Goal: Information Seeking & Learning: Check status

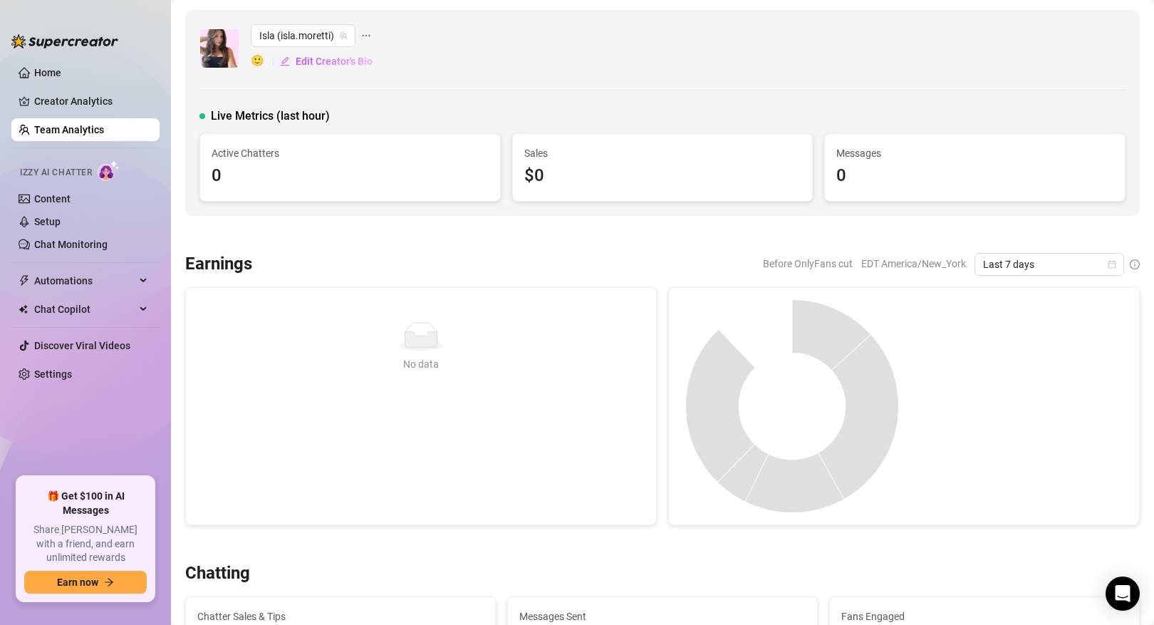
click at [88, 130] on link "Team Analytics" at bounding box center [69, 129] width 70 height 11
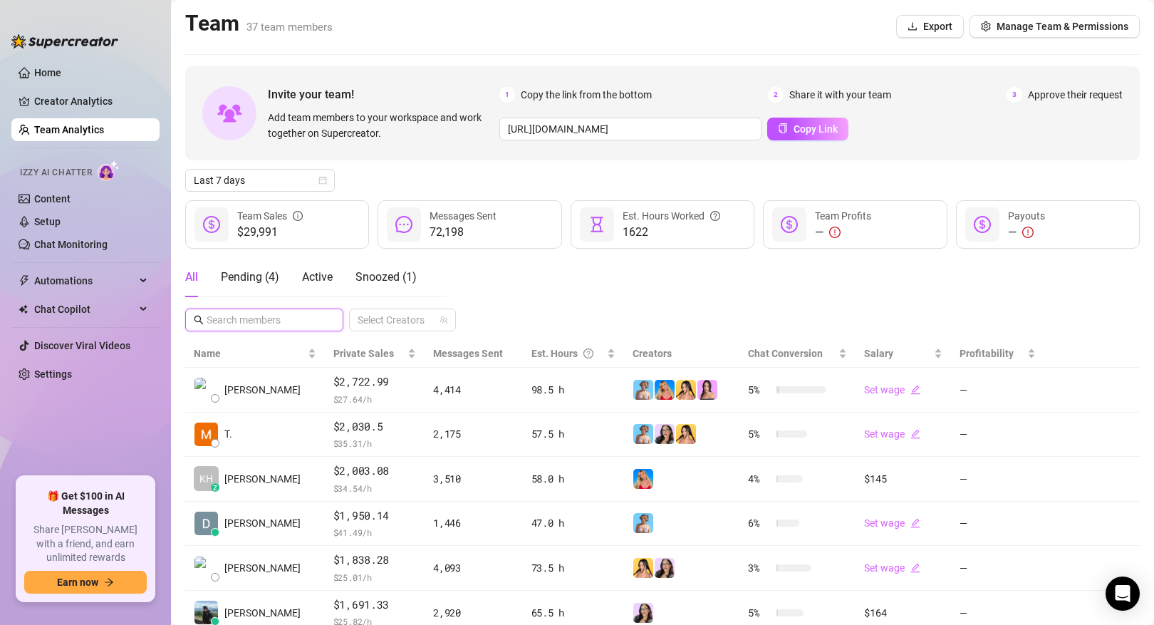
click at [280, 319] on input "text" at bounding box center [265, 320] width 117 height 16
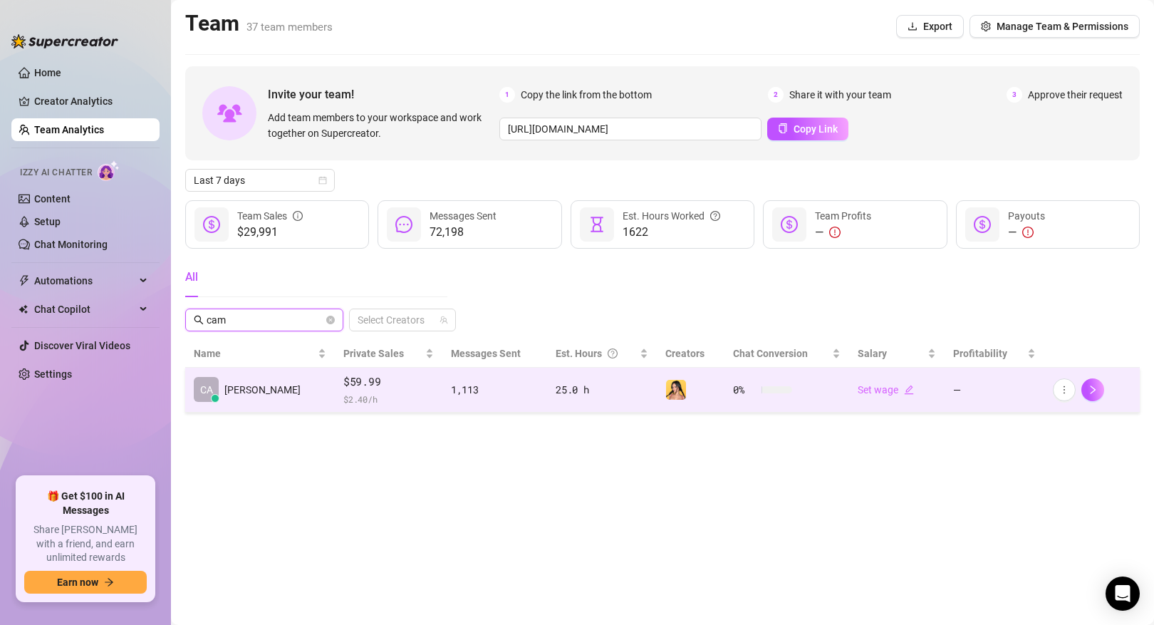
type input "cam"
click at [274, 380] on td "CA [PERSON_NAME]" at bounding box center [260, 390] width 150 height 45
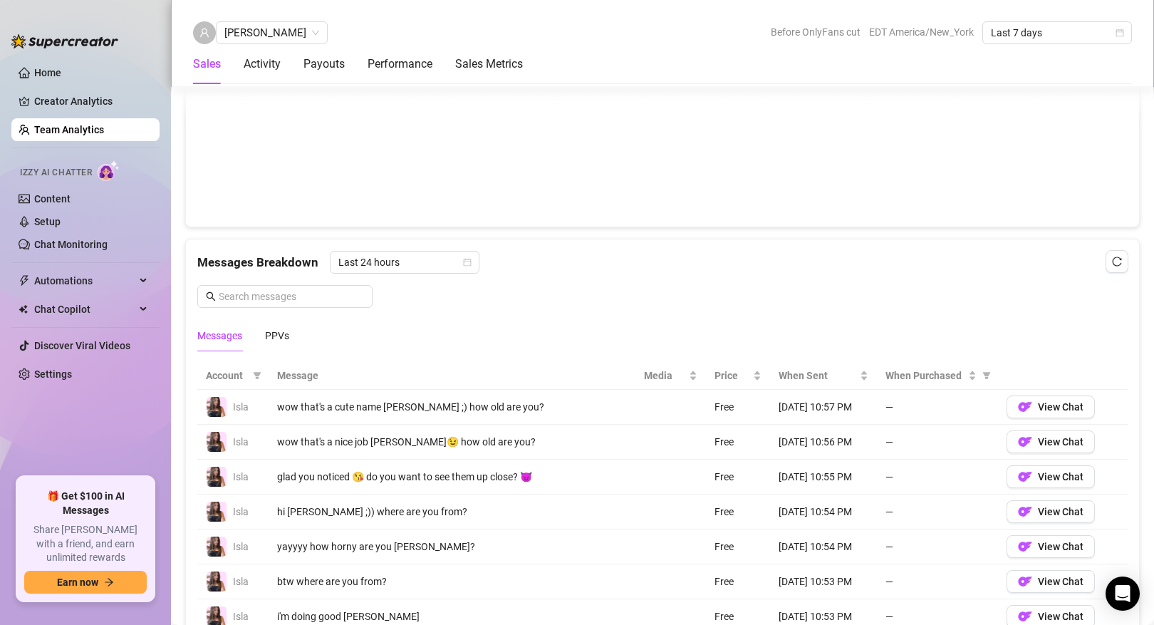
scroll to position [824, 0]
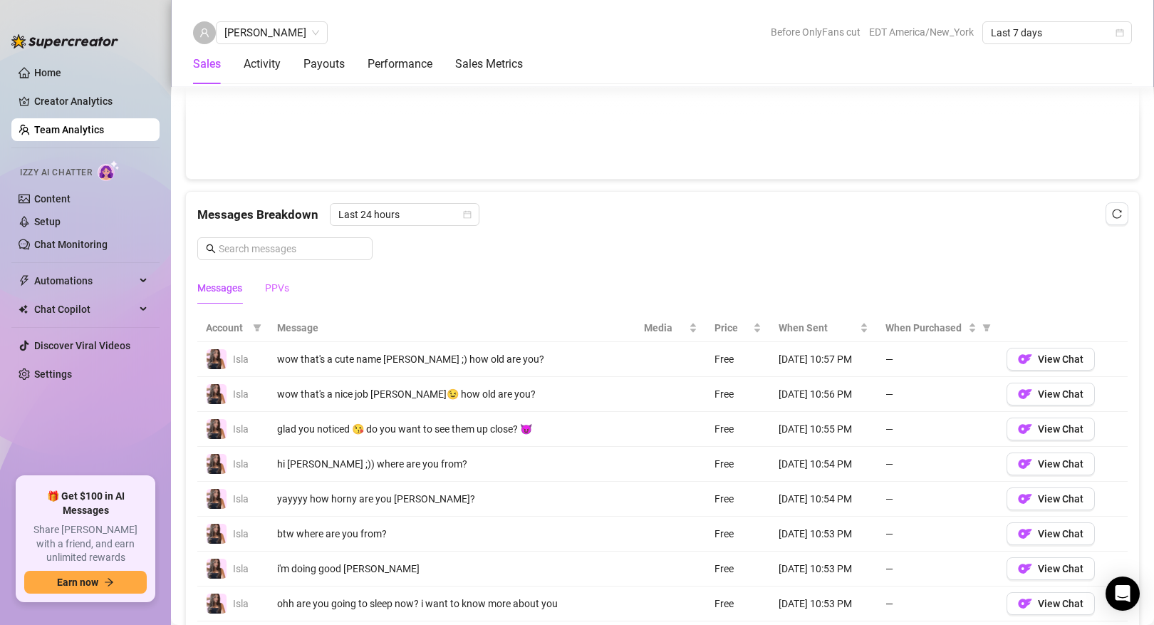
click at [271, 271] on div "PPVs" at bounding box center [277, 287] width 24 height 33
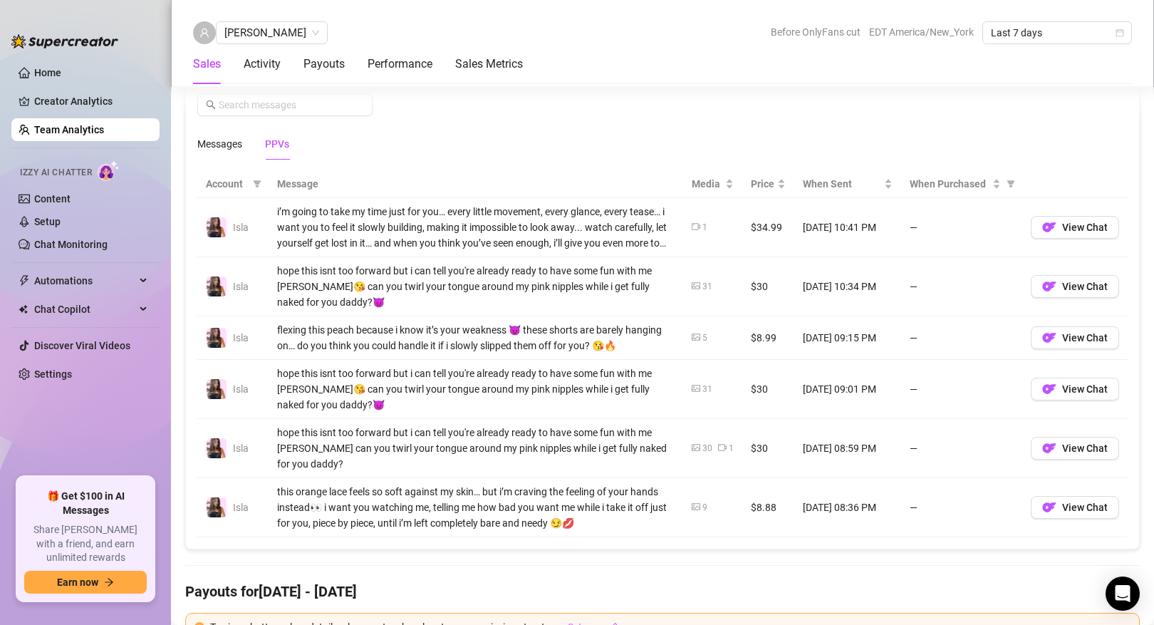
scroll to position [960, 0]
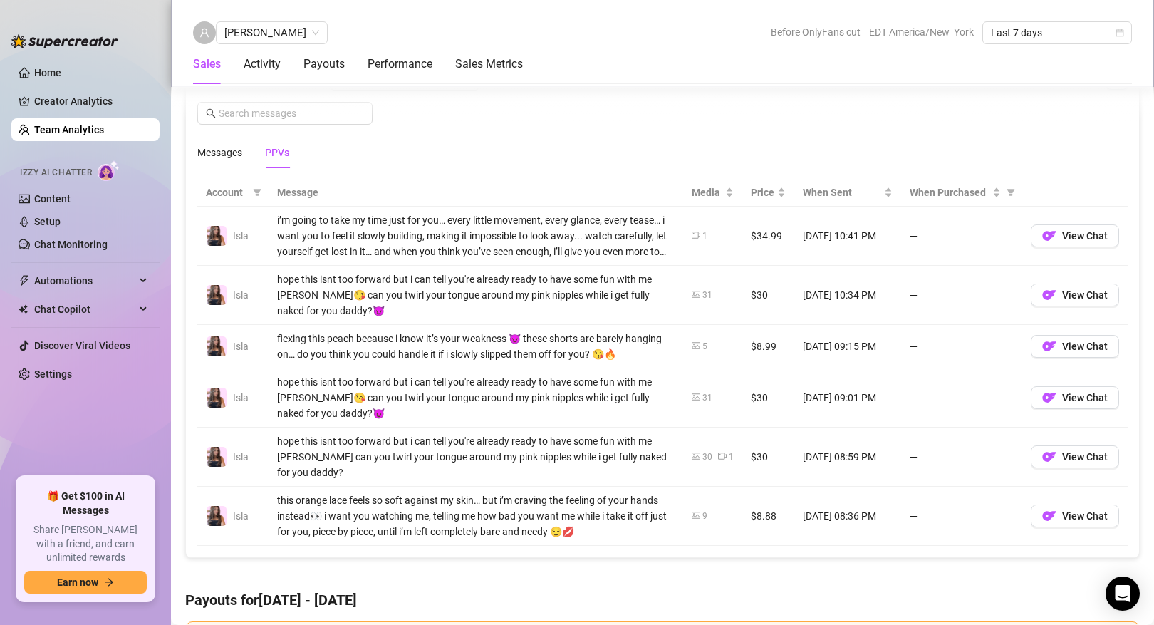
click at [90, 135] on link "Team Analytics" at bounding box center [69, 129] width 70 height 11
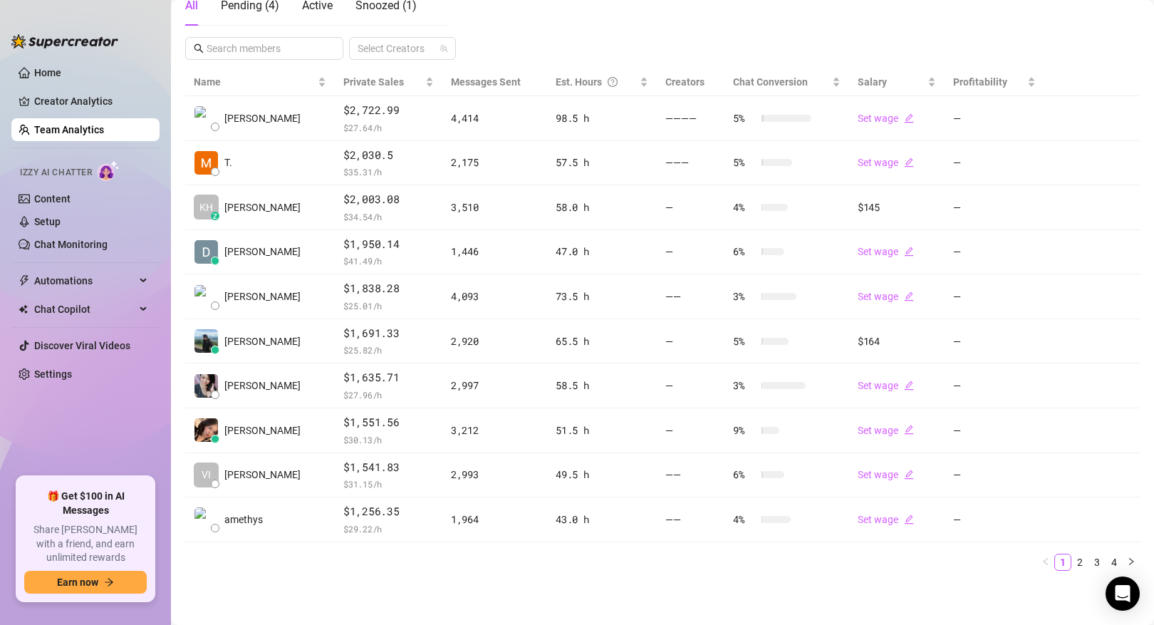
scroll to position [271, 0]
